Goal: Find specific page/section: Find specific page/section

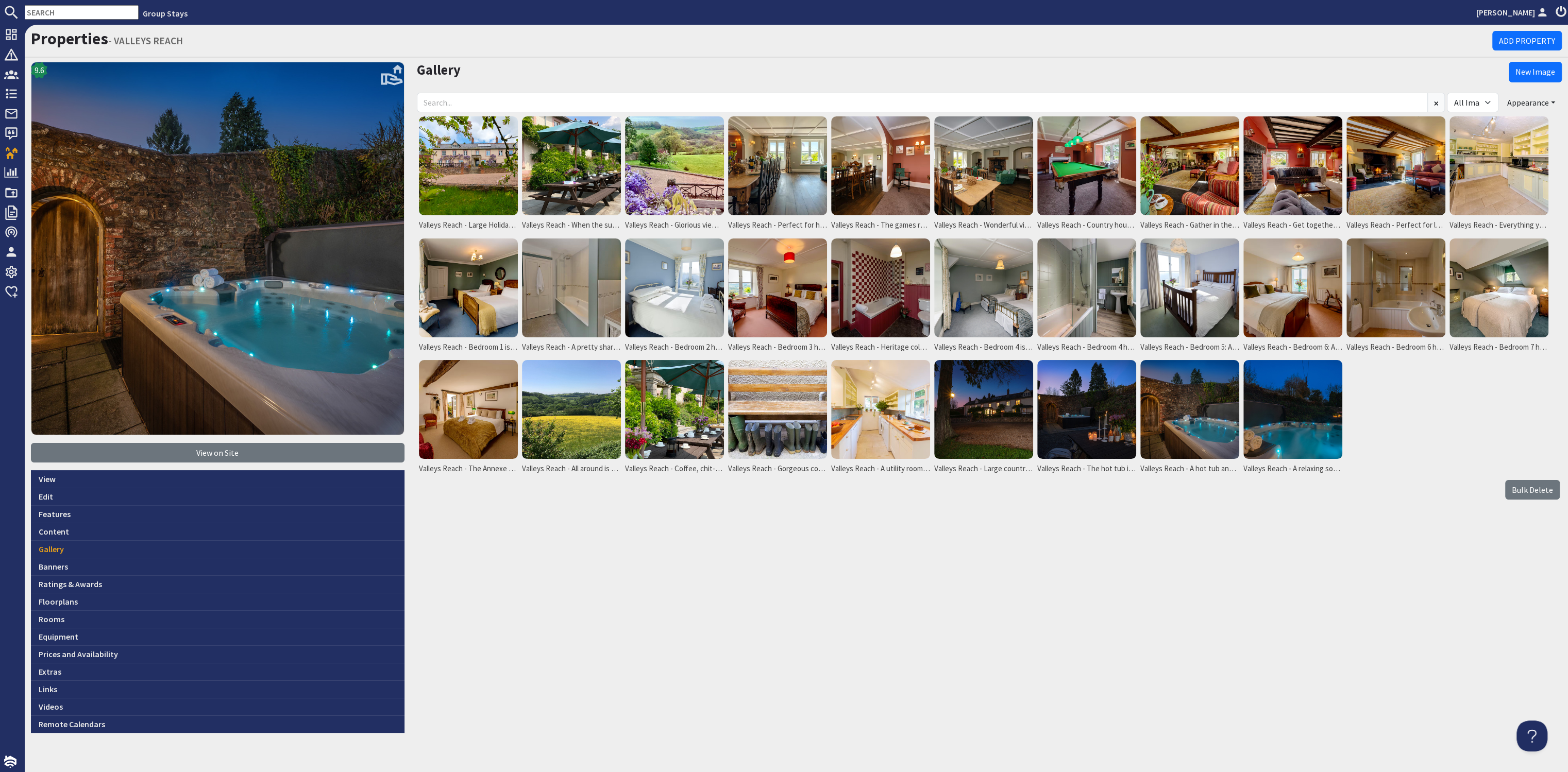
click at [72, 13] on input "text" at bounding box center [82, 13] width 114 height 15
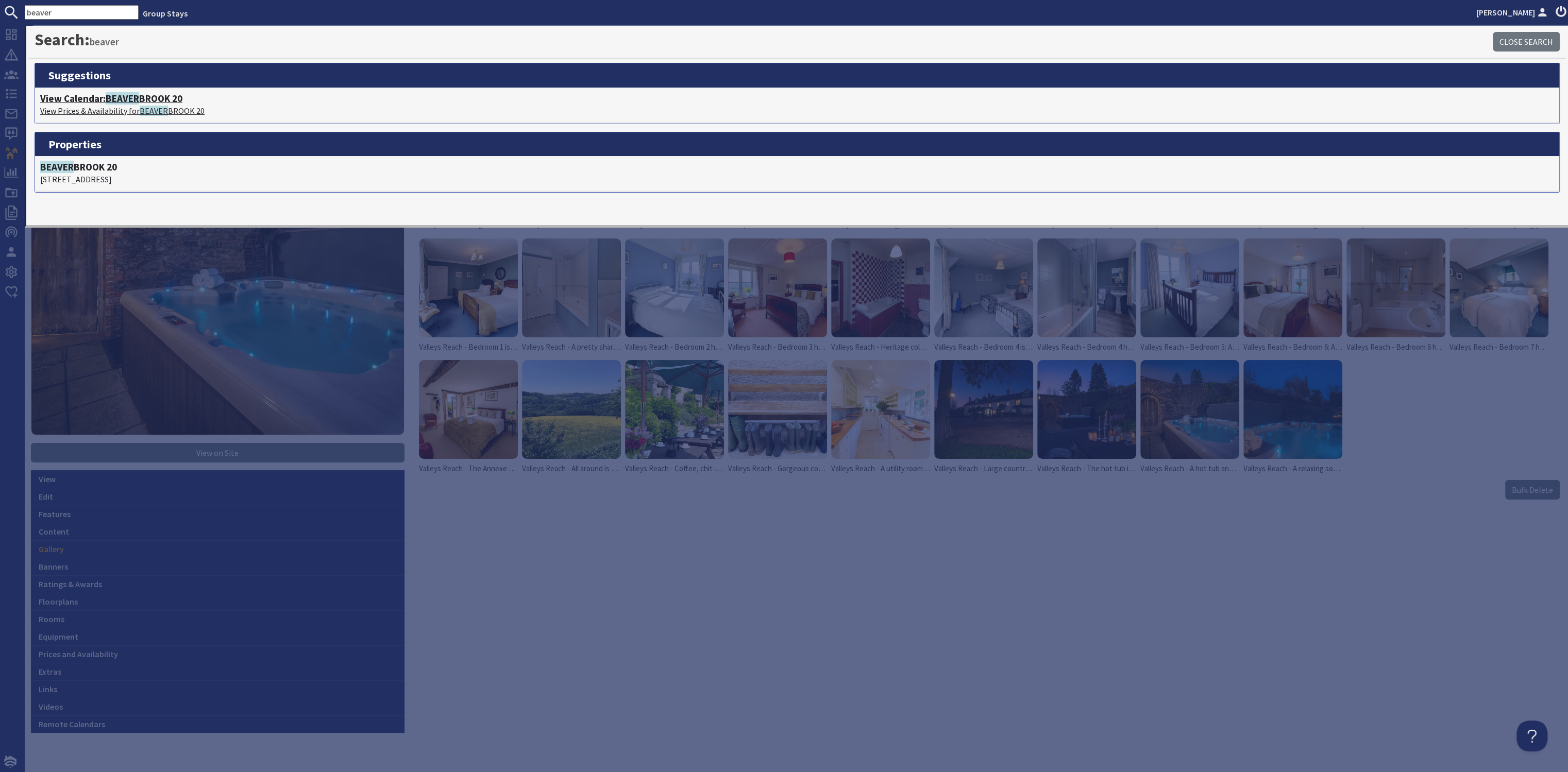
type input "beaver"
click at [134, 92] on span "BEAVER" at bounding box center [122, 97] width 33 height 12
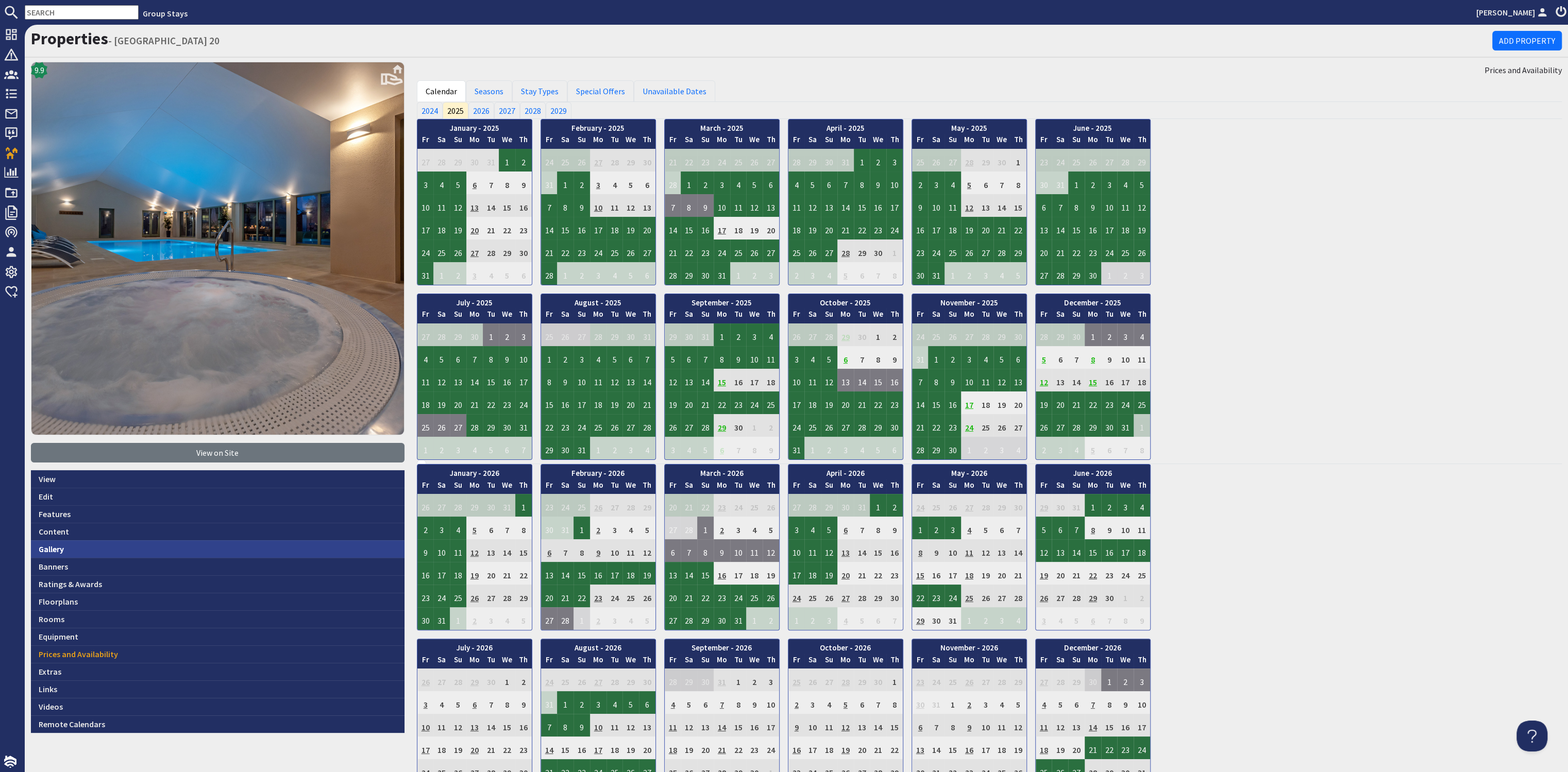
click at [83, 547] on link "Gallery" at bounding box center [217, 549] width 374 height 18
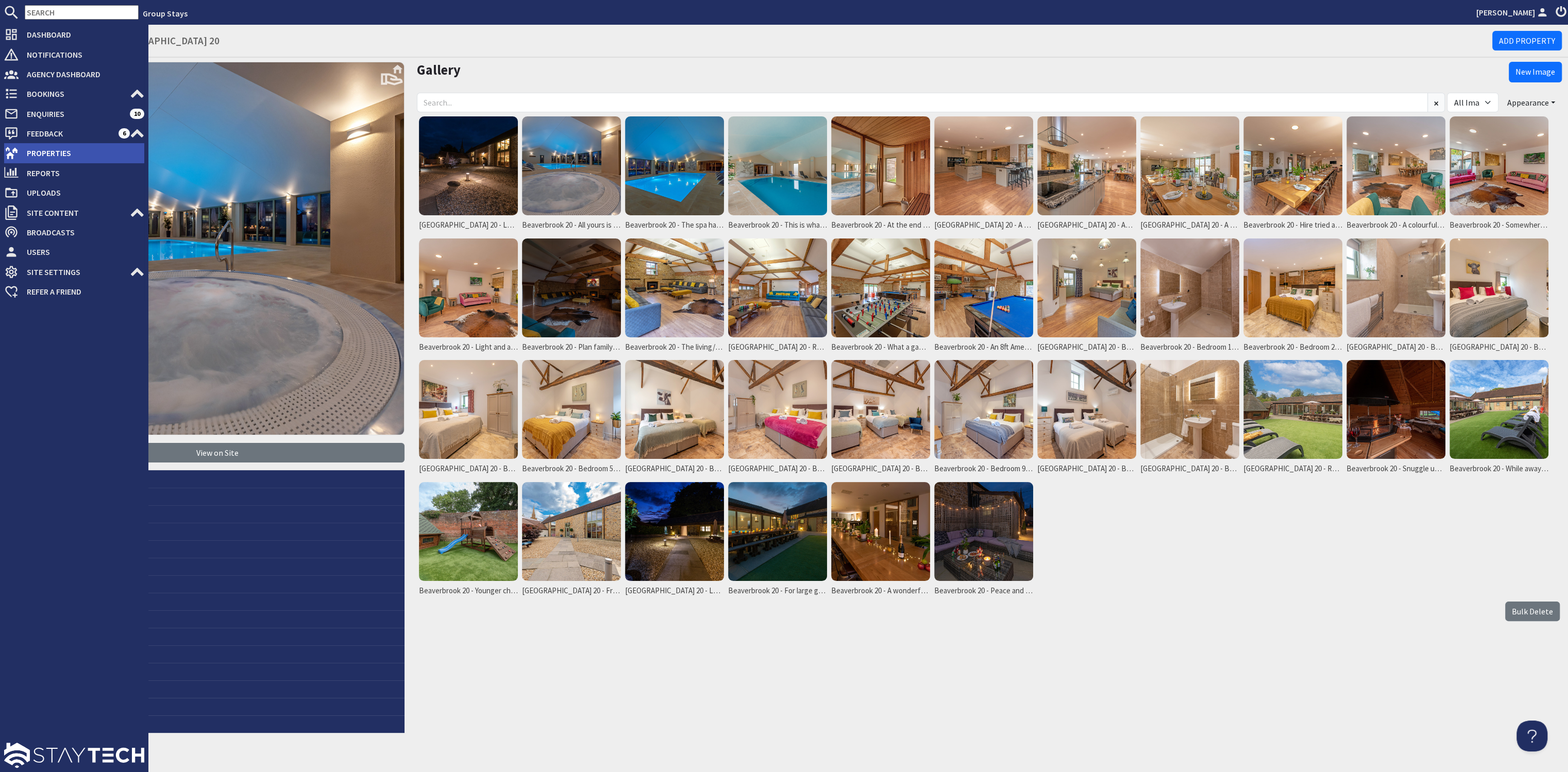
click at [38, 151] on span "Properties" at bounding box center [82, 153] width 126 height 17
